Goal: Find specific page/section: Find specific page/section

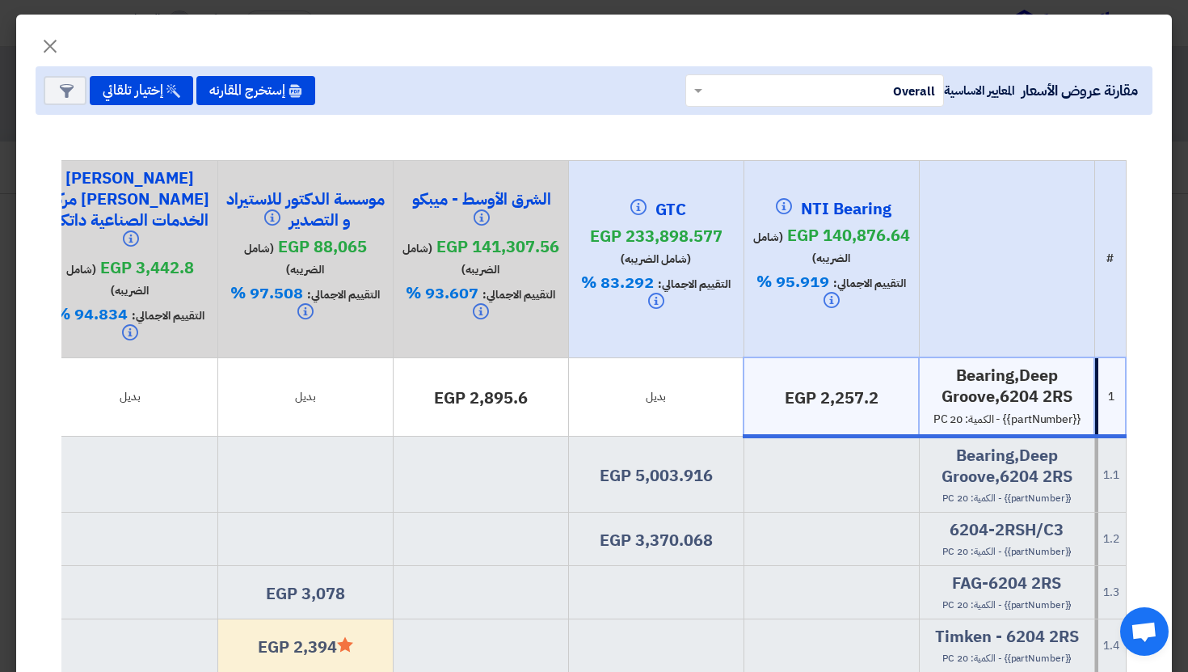
scroll to position [0, -19]
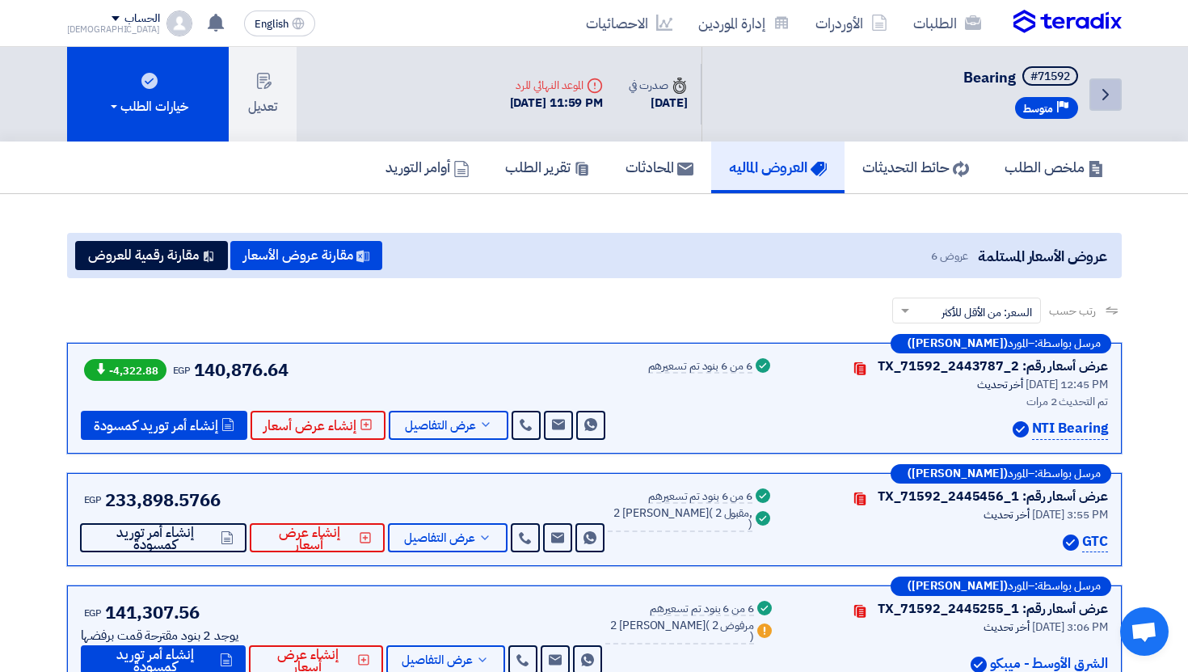
click at [1107, 86] on icon "Back" at bounding box center [1105, 94] width 19 height 19
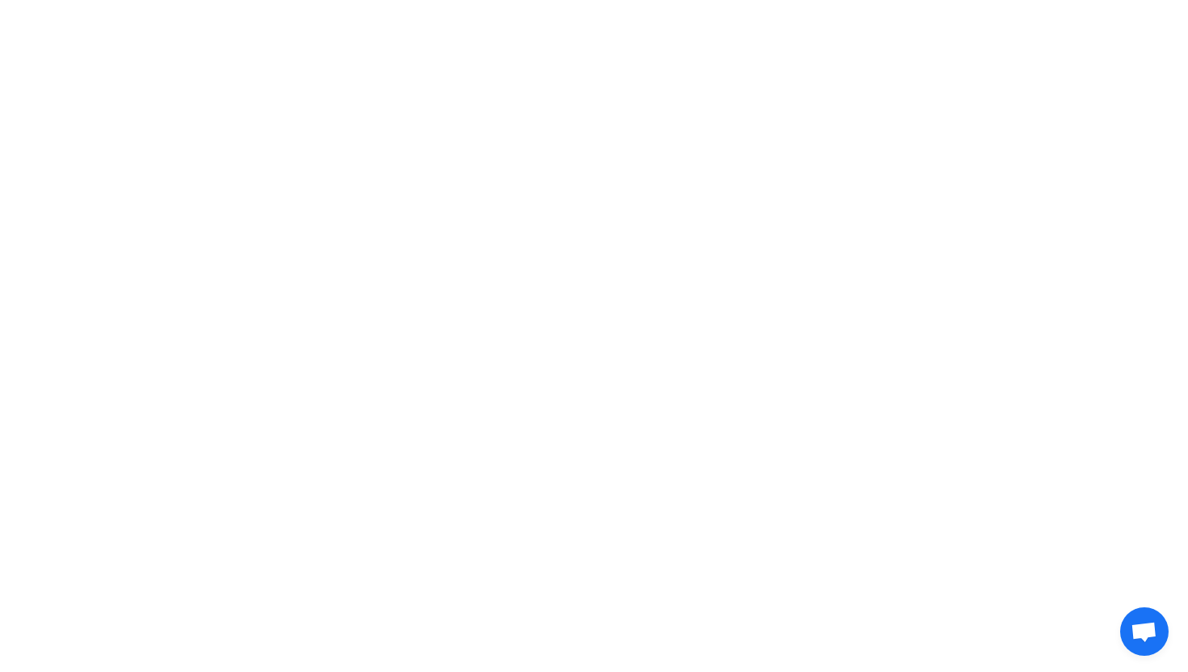
click at [759, 47] on html at bounding box center [594, 23] width 1188 height 47
click at [214, 47] on html at bounding box center [594, 23] width 1188 height 47
